Goal: Transaction & Acquisition: Purchase product/service

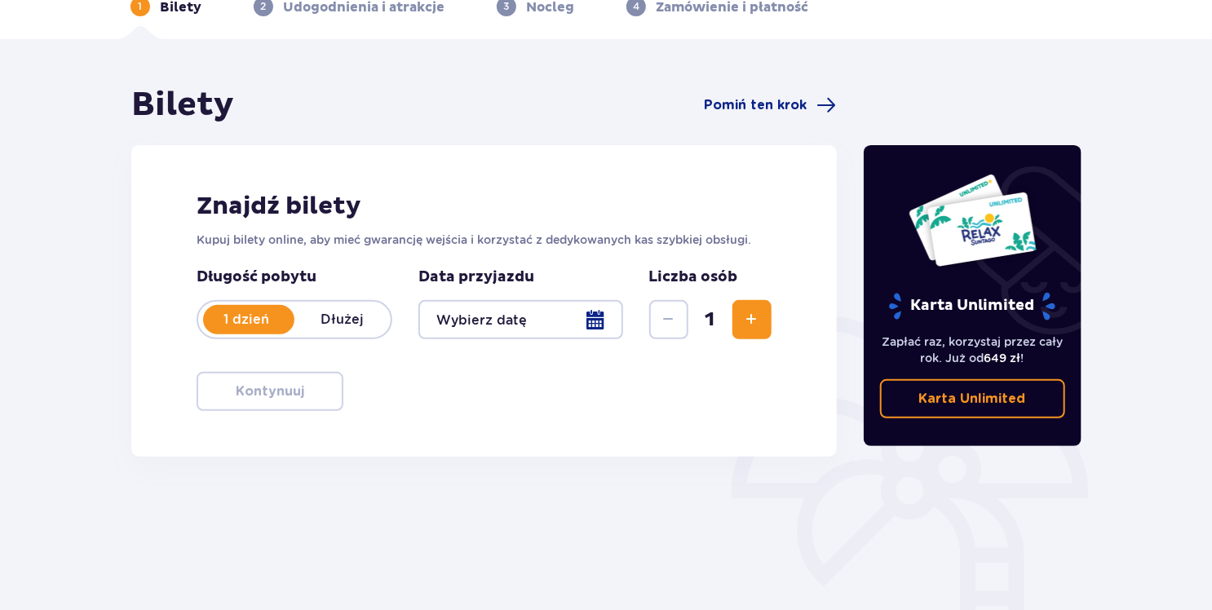
scroll to position [135, 0]
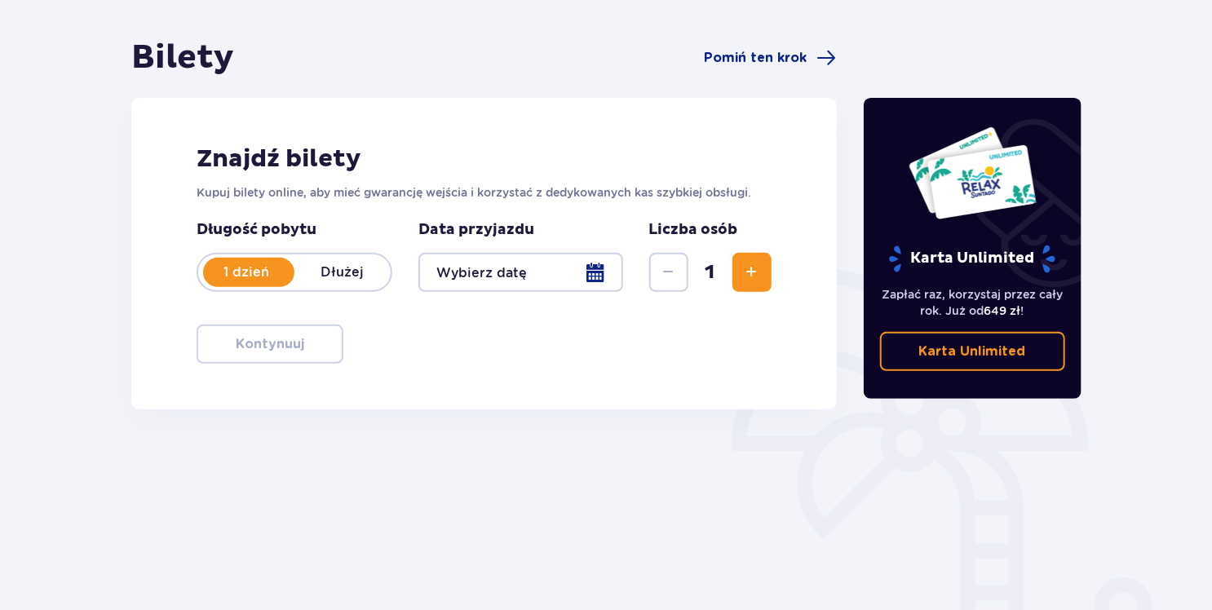
click at [497, 276] on div at bounding box center [520, 272] width 205 height 39
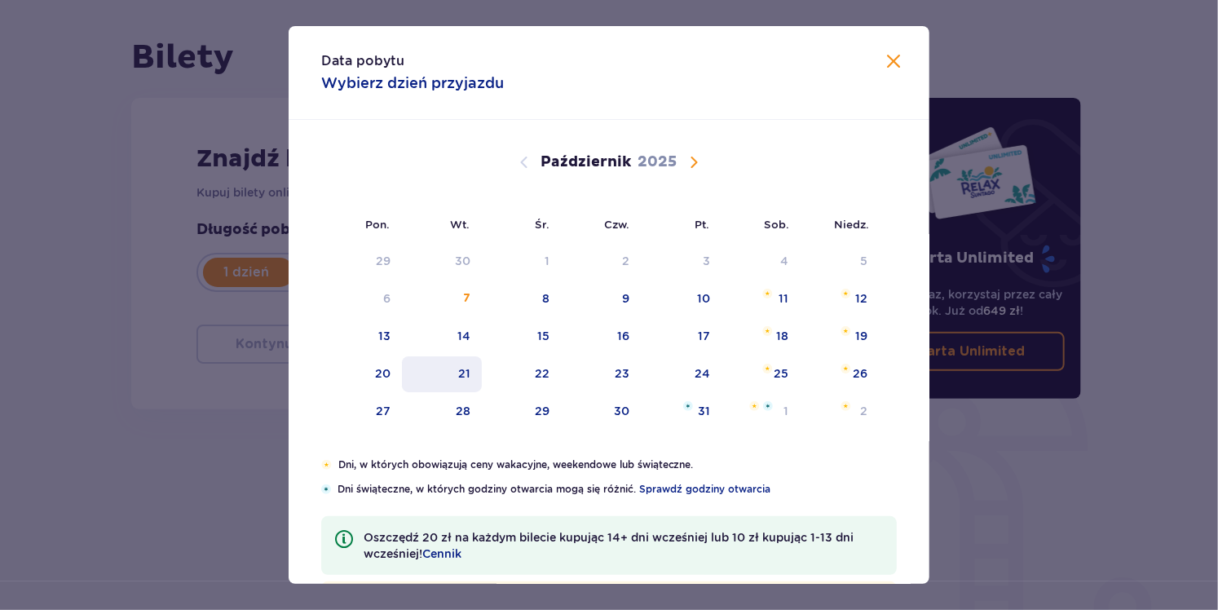
click at [410, 384] on div "21" at bounding box center [442, 374] width 81 height 36
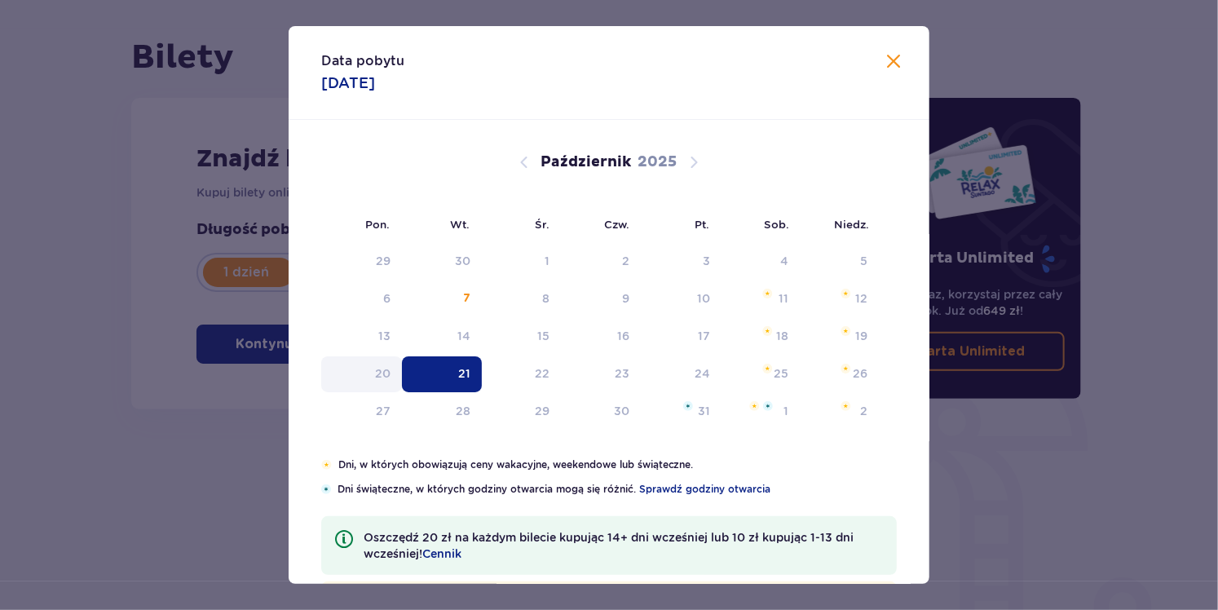
click at [383, 376] on div "Znajdź bilety Kupuj bilety online, aby mieć gwarancję wejścia i korzystać z ded…" at bounding box center [483, 253] width 705 height 311
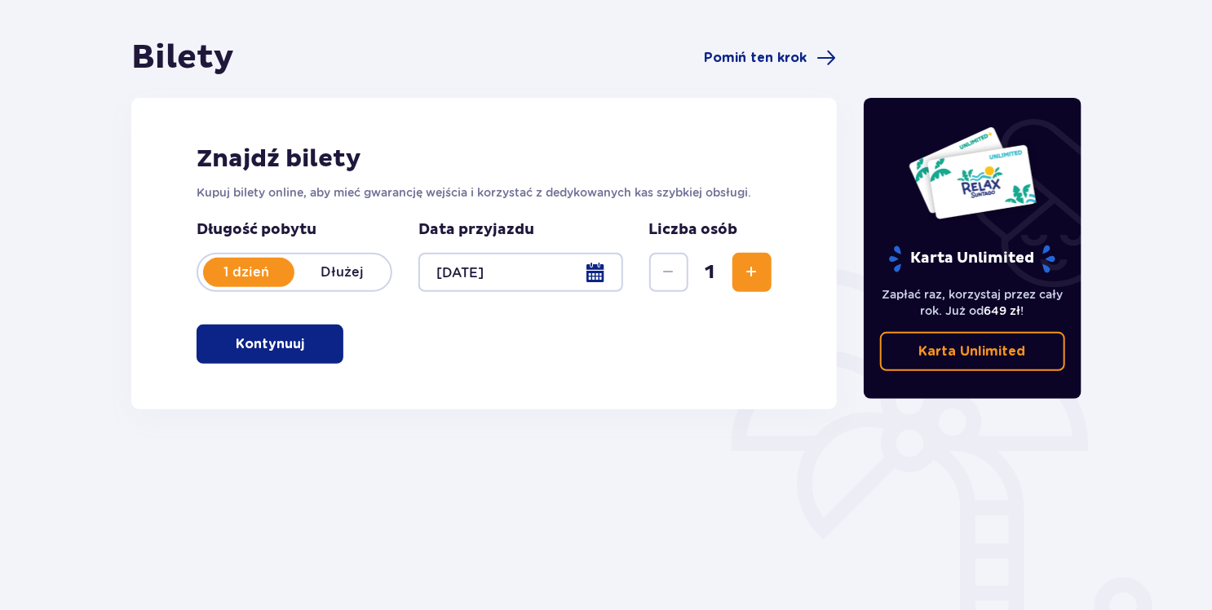
click at [484, 276] on div at bounding box center [520, 272] width 205 height 39
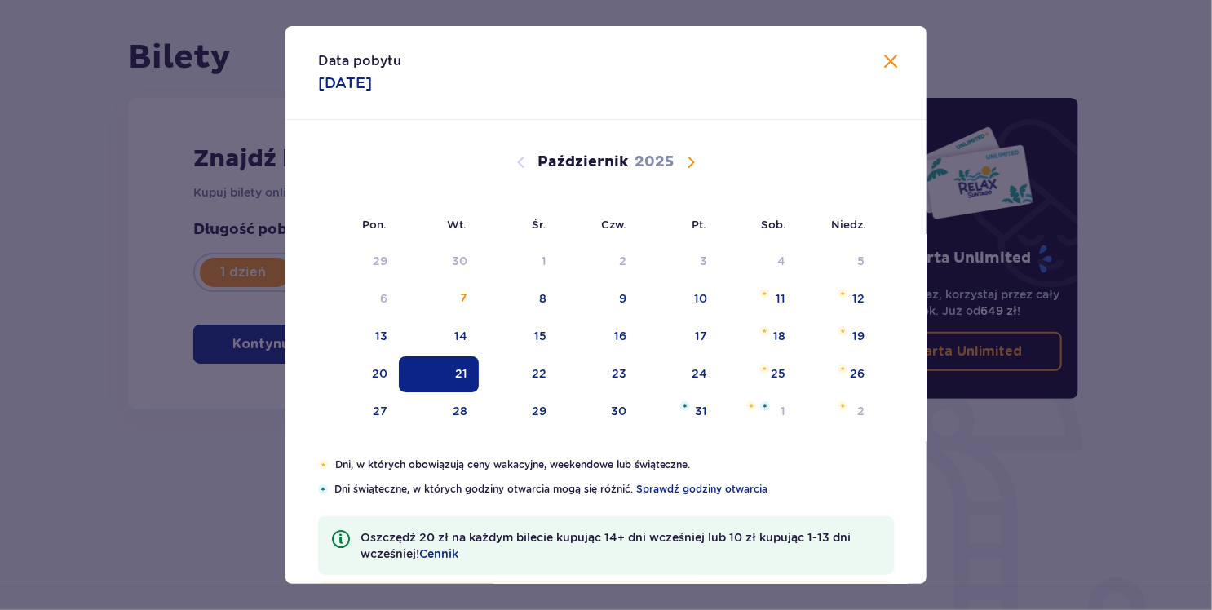
click at [597, 279] on div "Pon. Wt. Śr. Czw. Pt. Sob. [GEOGRAPHIC_DATA]. [DATE] 1 2 3 4 5 6 7 8 9 10 11 12…" at bounding box center [605, 289] width 641 height 338
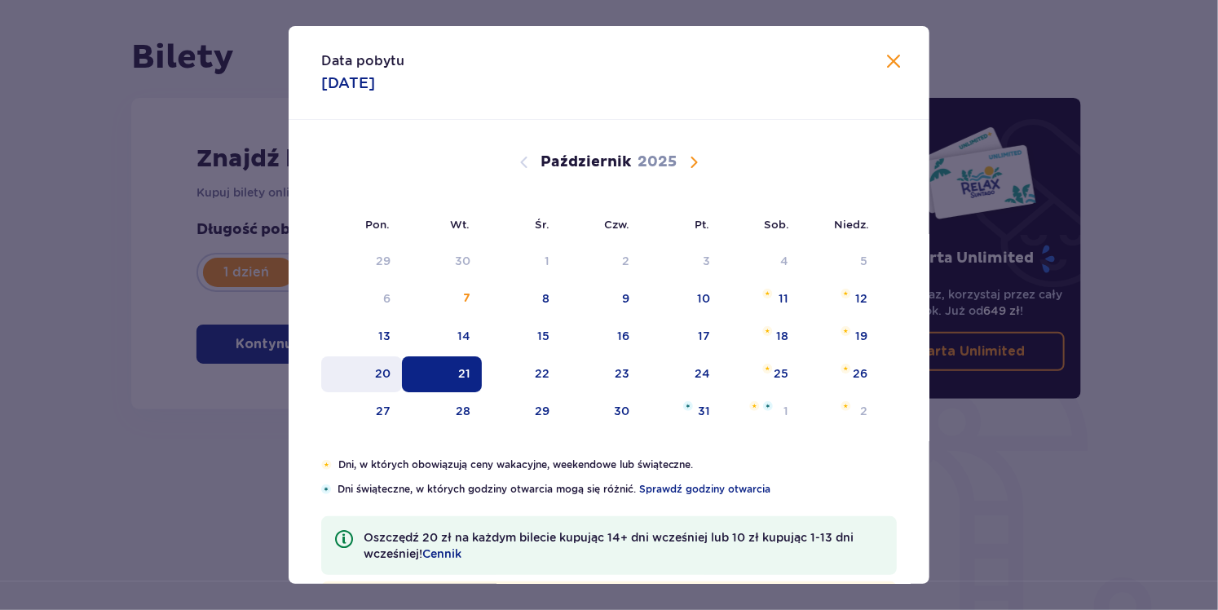
click at [375, 378] on div "20" at bounding box center [382, 373] width 15 height 16
type input "[DATE]"
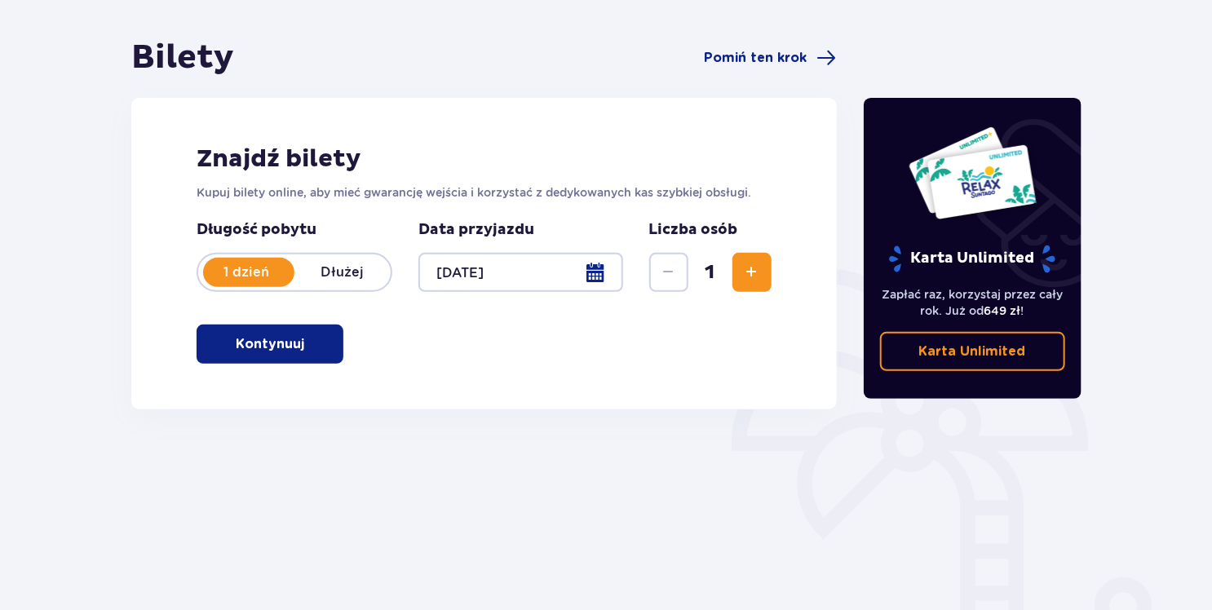
click at [746, 277] on span "Zwiększ" at bounding box center [752, 273] width 20 height 20
click at [302, 350] on span "button" at bounding box center [308, 344] width 20 height 20
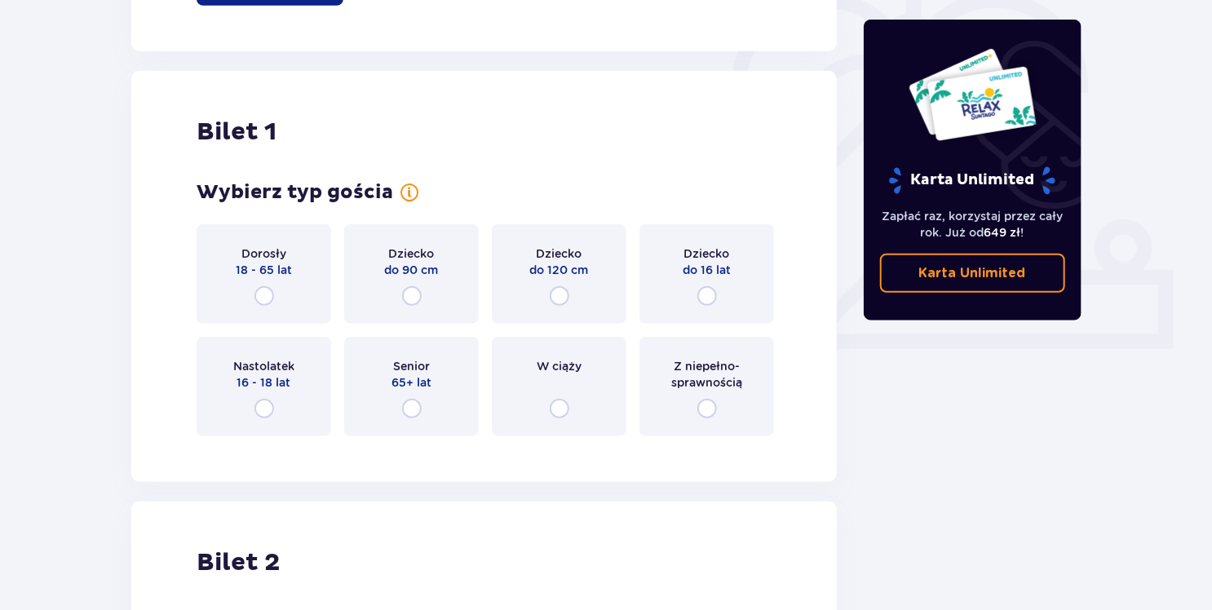
scroll to position [545, 0]
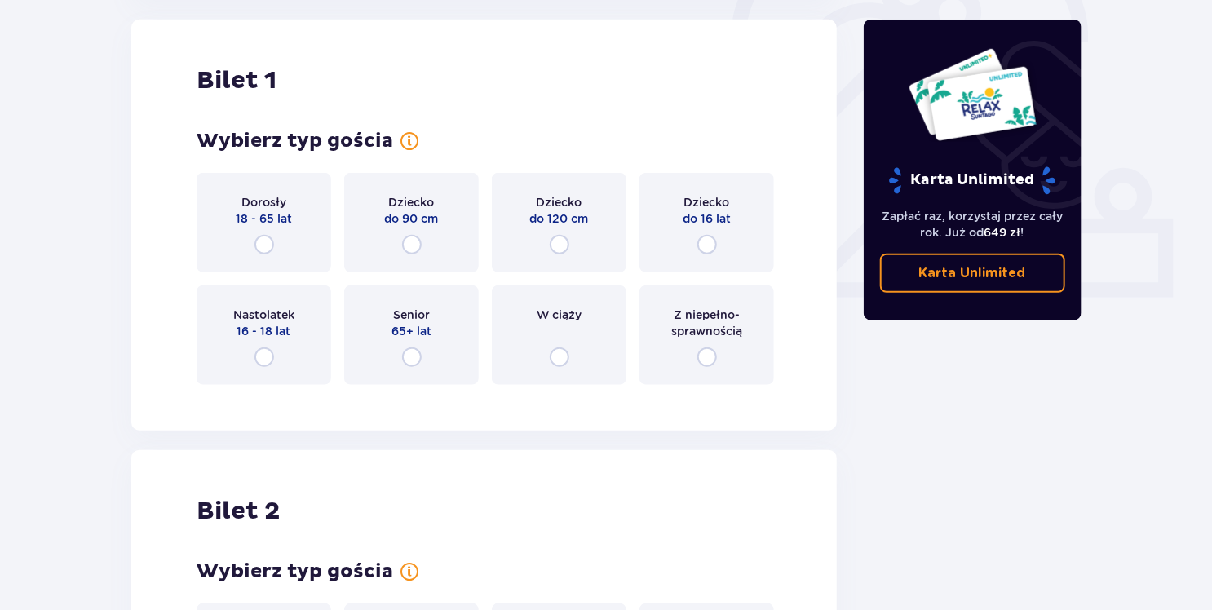
click at [261, 245] on input "radio" at bounding box center [264, 245] width 20 height 20
radio input "true"
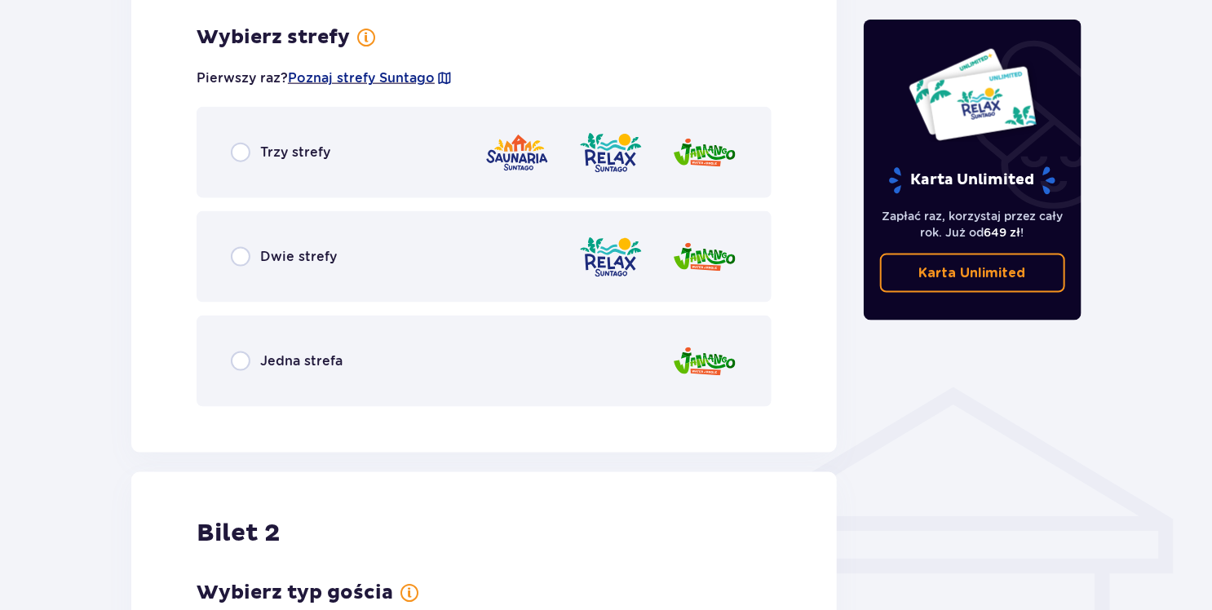
scroll to position [942, 0]
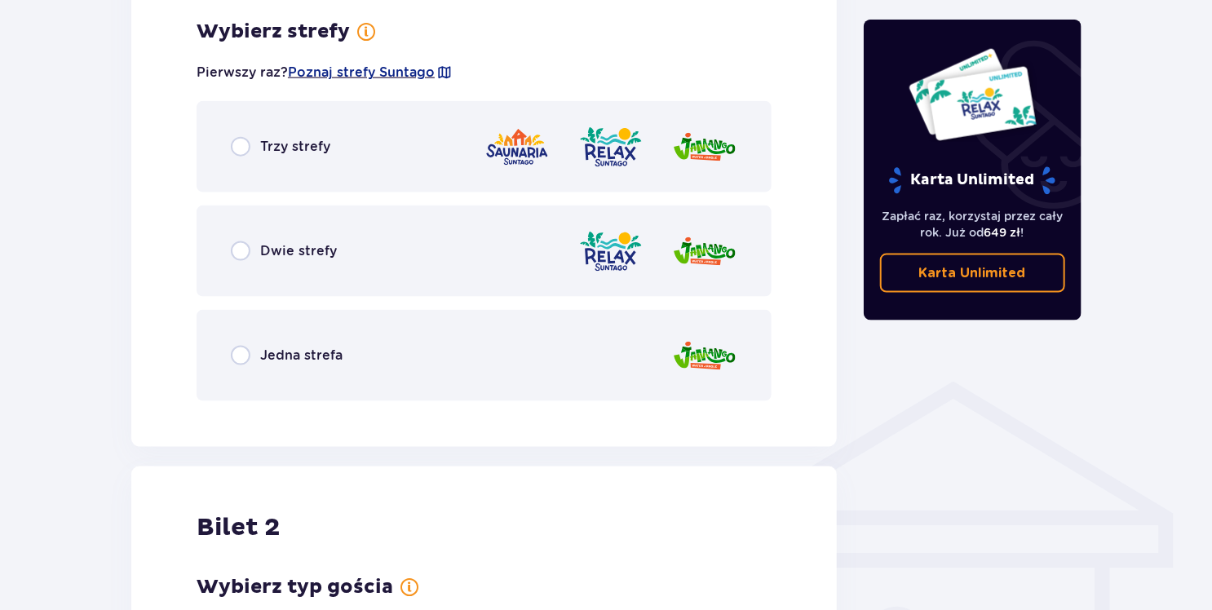
click at [246, 152] on input "radio" at bounding box center [241, 147] width 20 height 20
radio input "true"
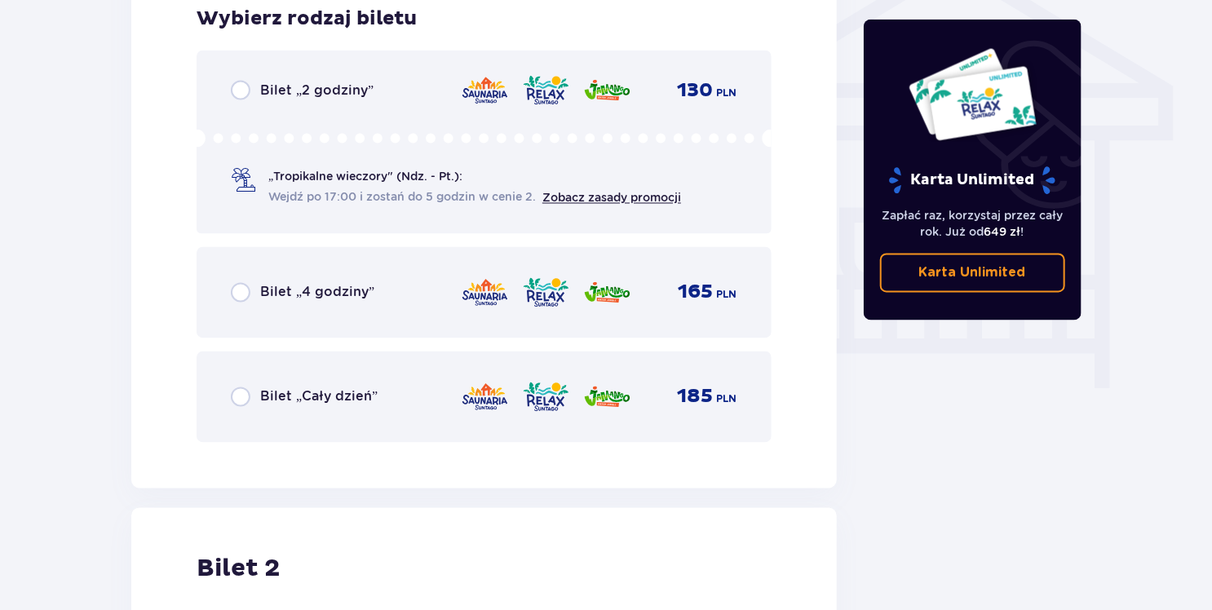
scroll to position [1446, 0]
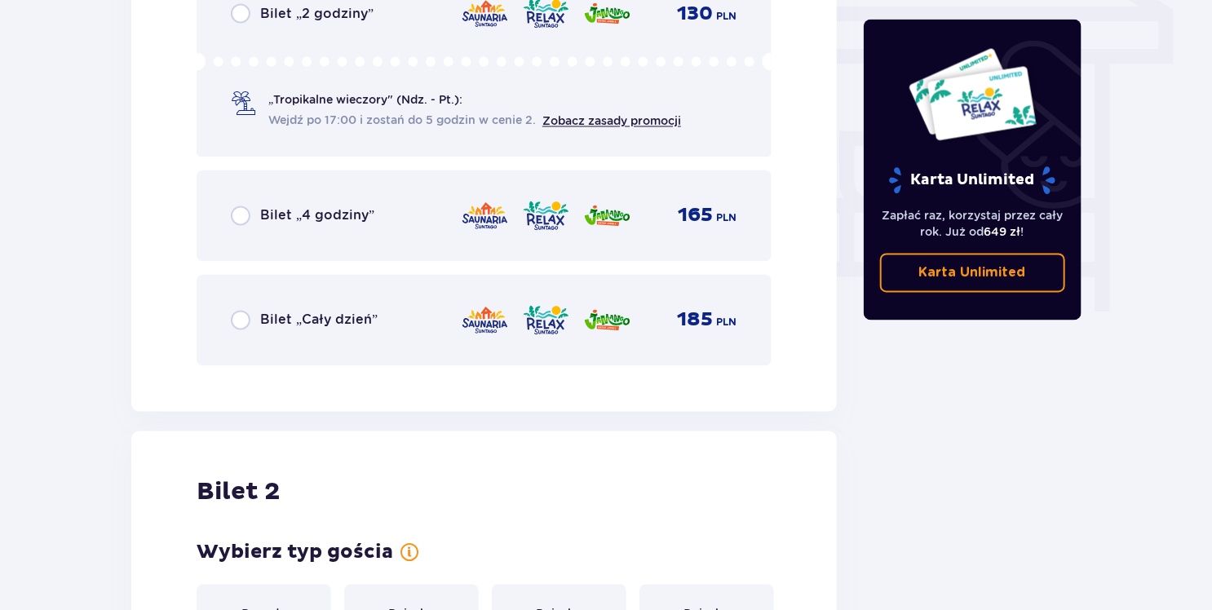
click at [232, 323] on input "radio" at bounding box center [241, 321] width 20 height 20
radio input "true"
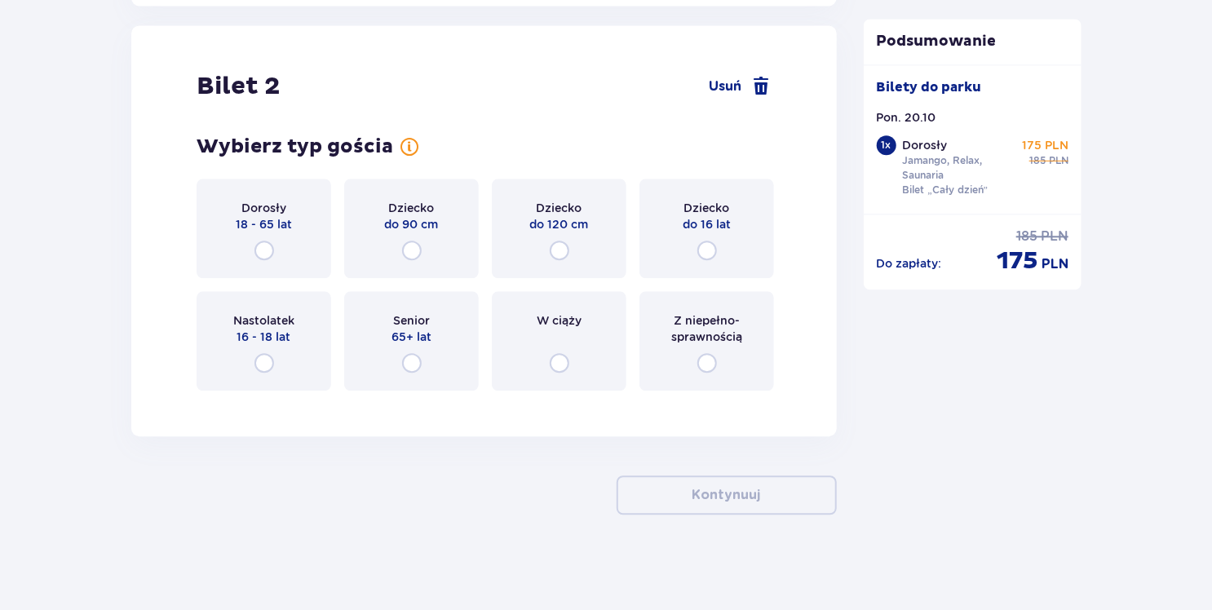
scroll to position [1854, 0]
click at [266, 254] on input "radio" at bounding box center [264, 249] width 20 height 20
radio input "true"
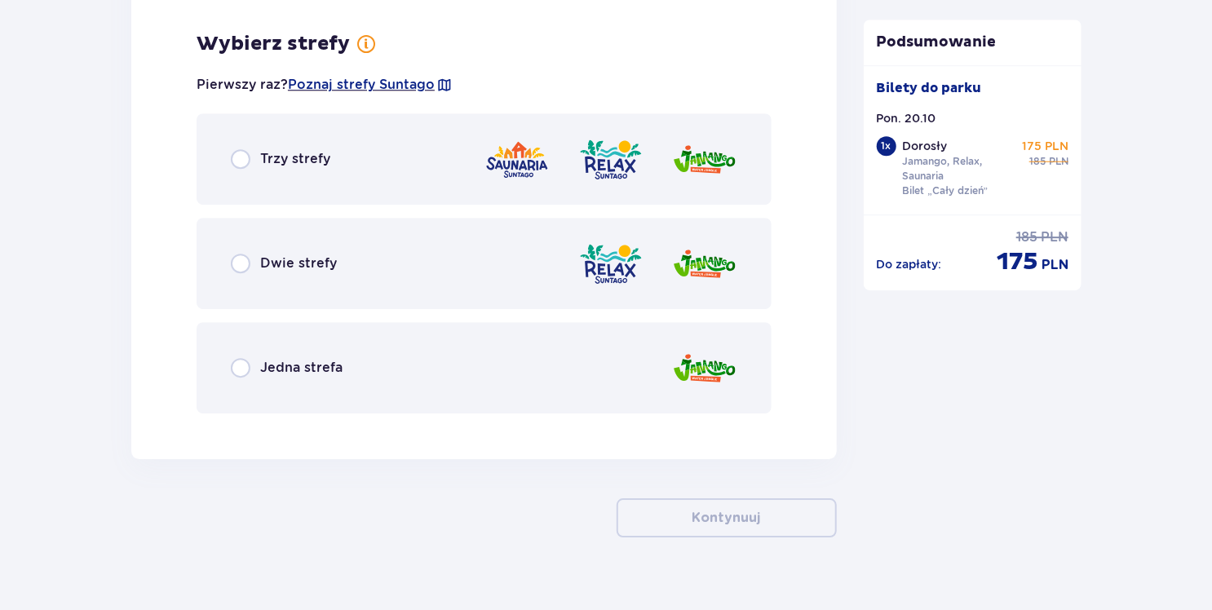
scroll to position [2255, 0]
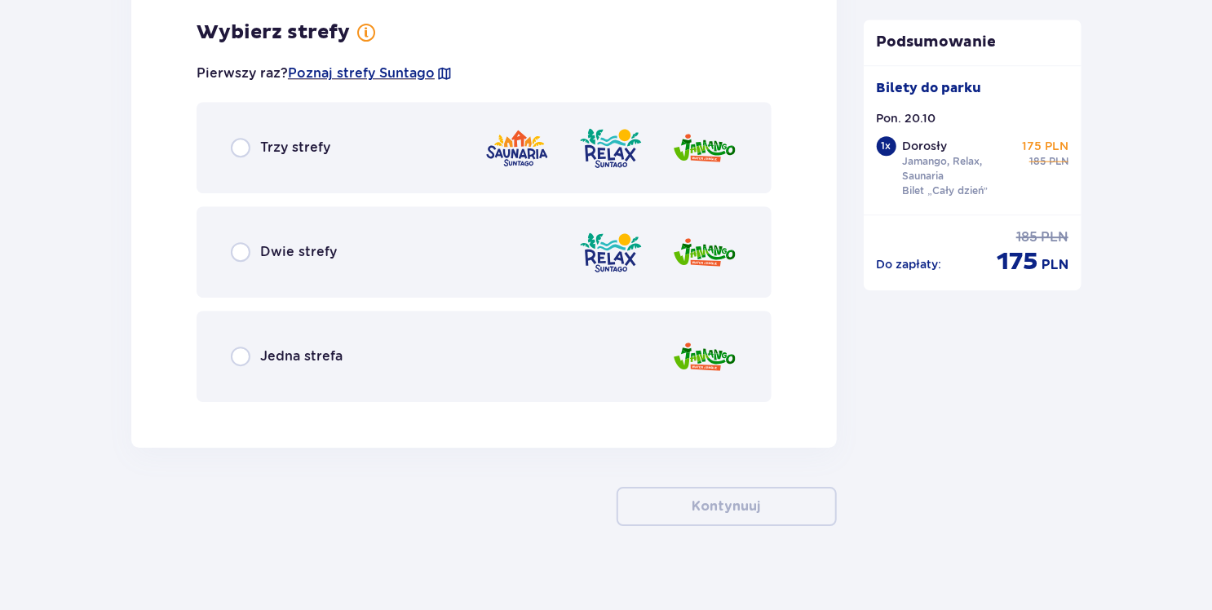
click at [243, 153] on input "radio" at bounding box center [241, 148] width 20 height 20
radio input "true"
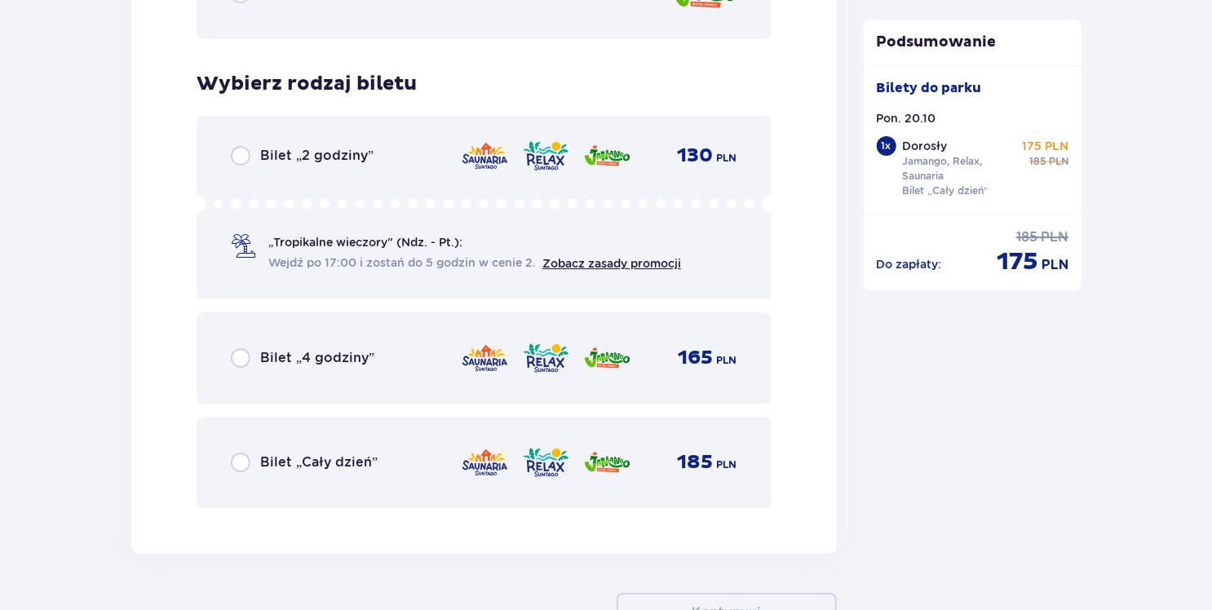
scroll to position [2669, 0]
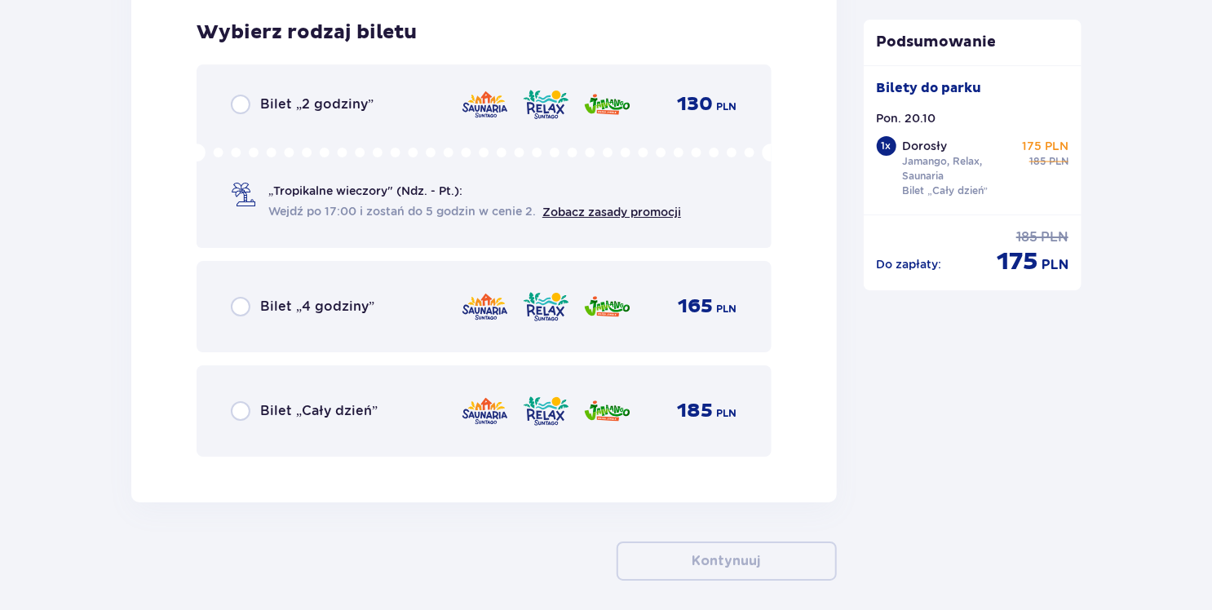
click at [241, 414] on input "radio" at bounding box center [241, 411] width 20 height 20
radio input "true"
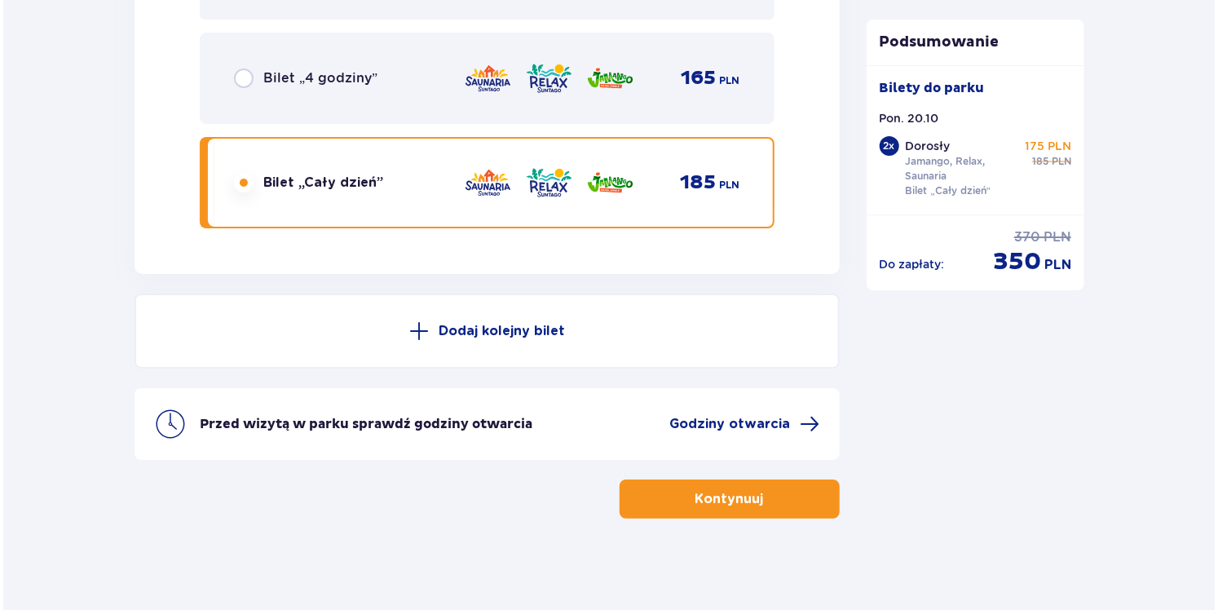
scroll to position [2902, 0]
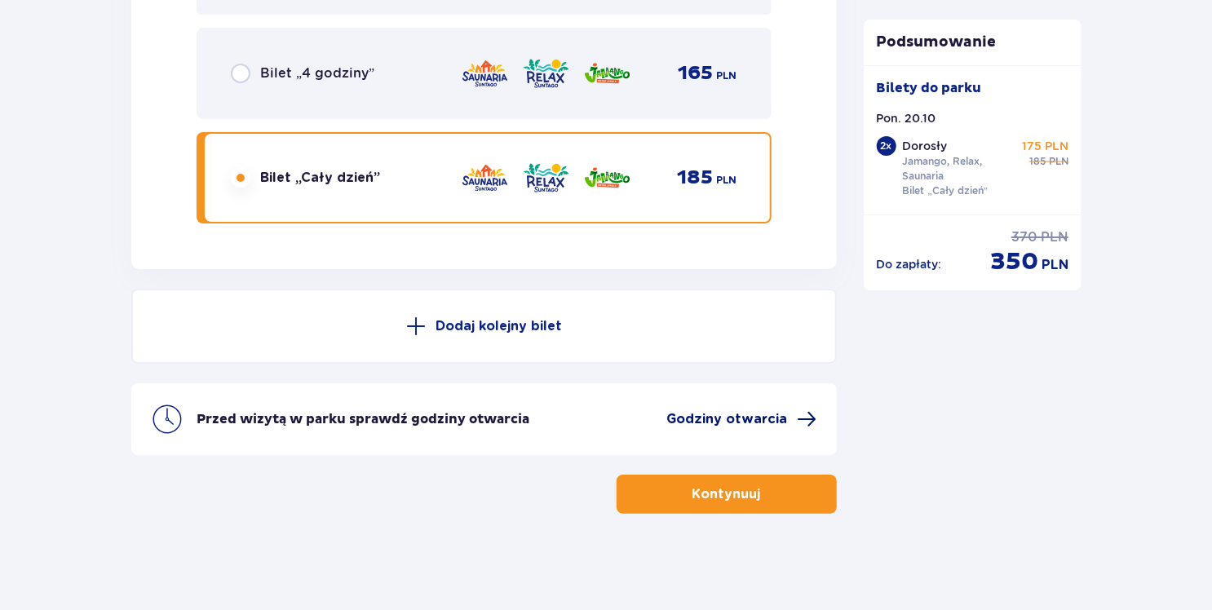
click at [709, 421] on span "Godziny otwarcia" at bounding box center [727, 419] width 121 height 18
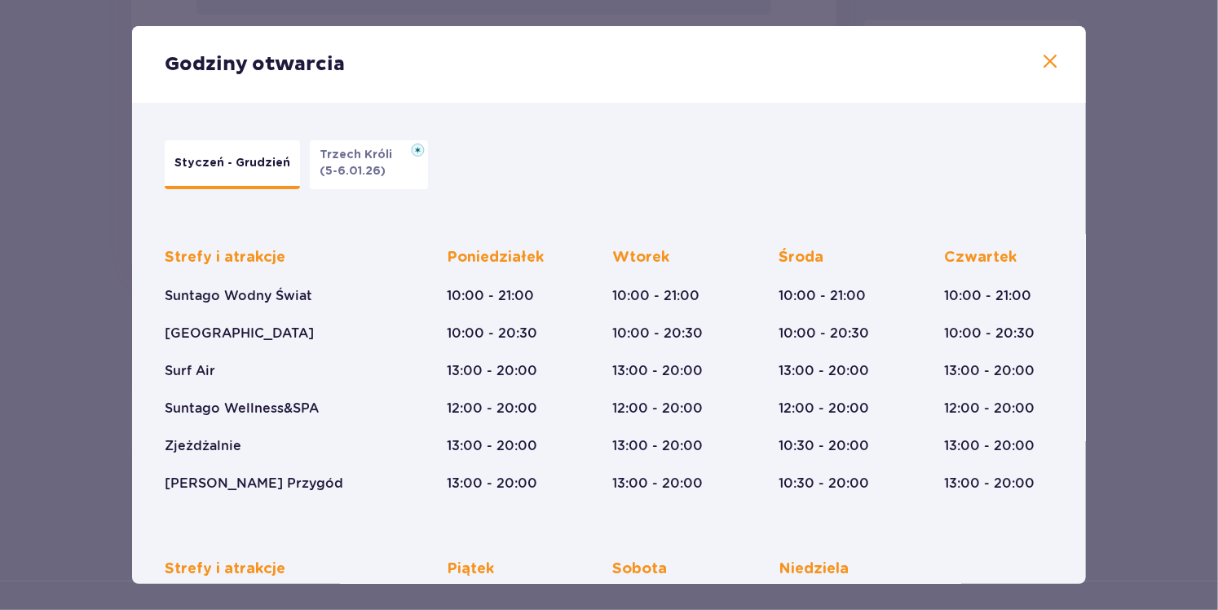
click at [1040, 60] on span at bounding box center [1050, 62] width 20 height 20
